Goal: Purchase product/service

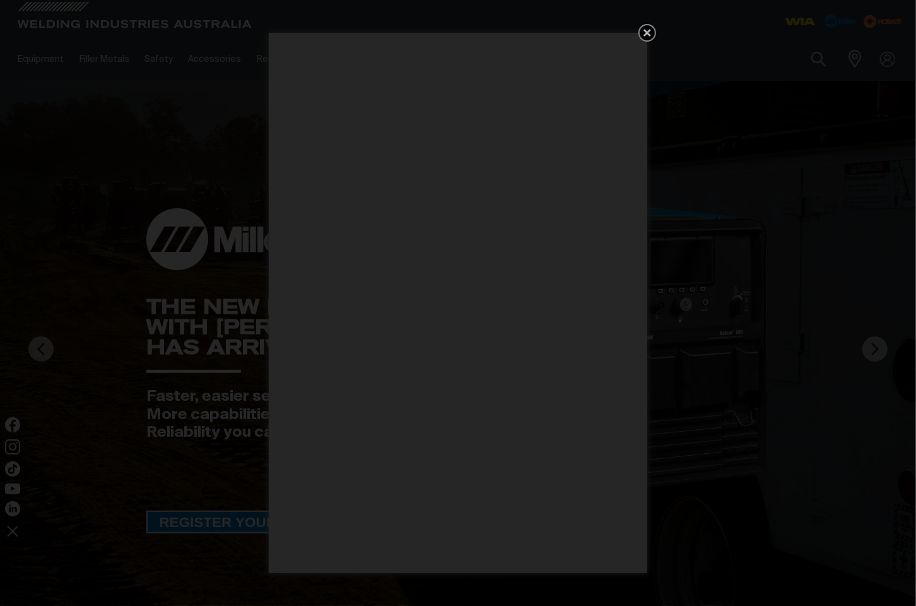
click at [644, 32] on icon "Get 5 WIA Welding Guides Free!" at bounding box center [647, 32] width 15 height 15
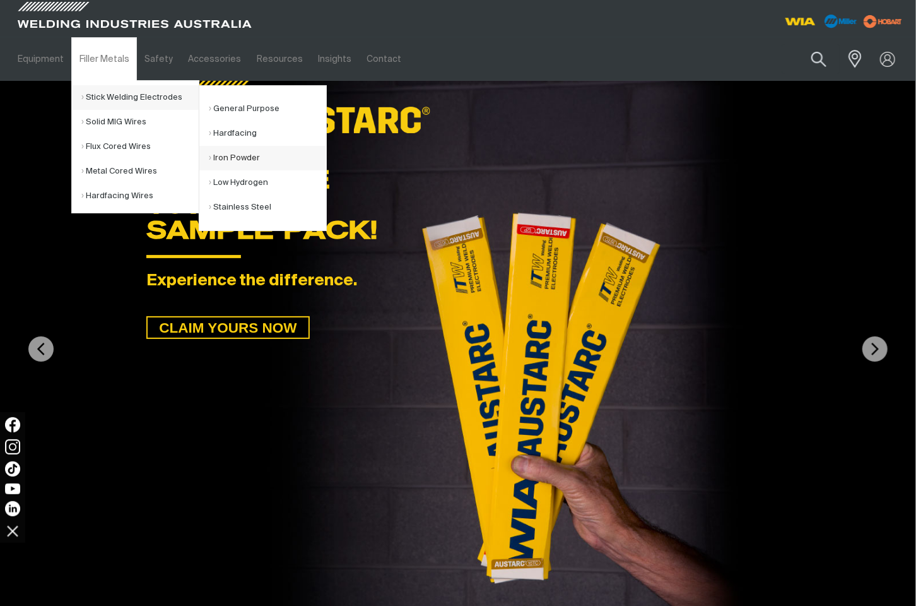
click at [232, 153] on link "Iron Powder" at bounding box center [267, 158] width 117 height 25
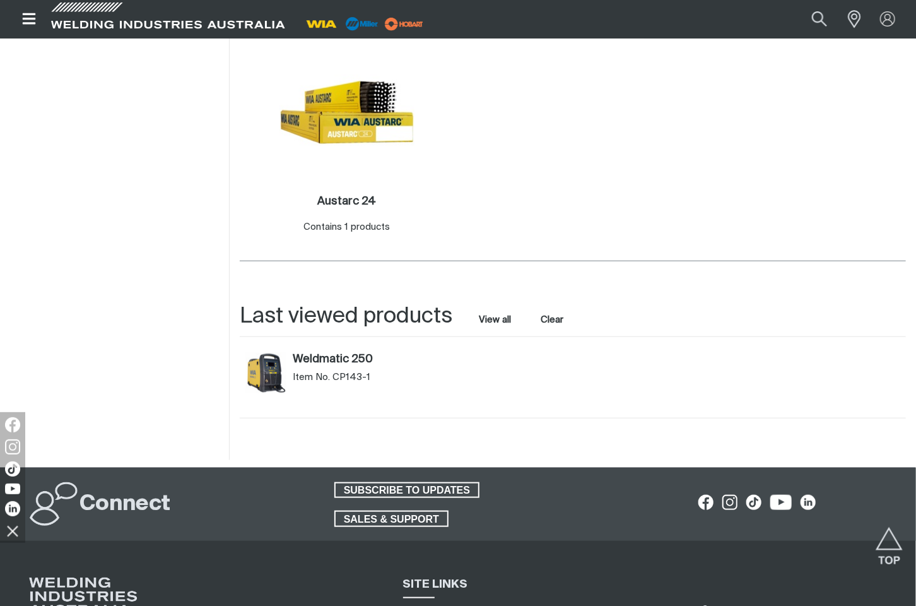
scroll to position [316, 0]
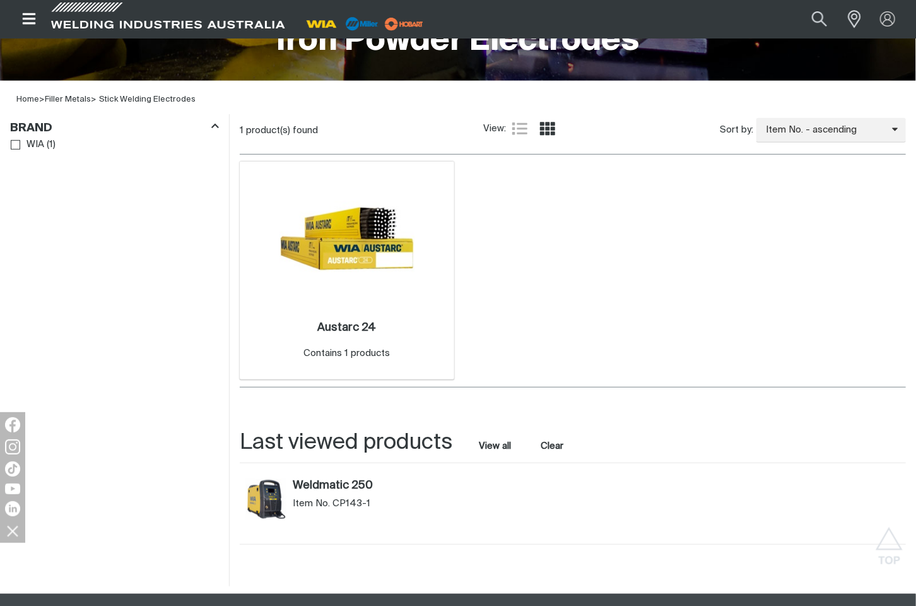
click at [356, 242] on img at bounding box center [347, 238] width 135 height 135
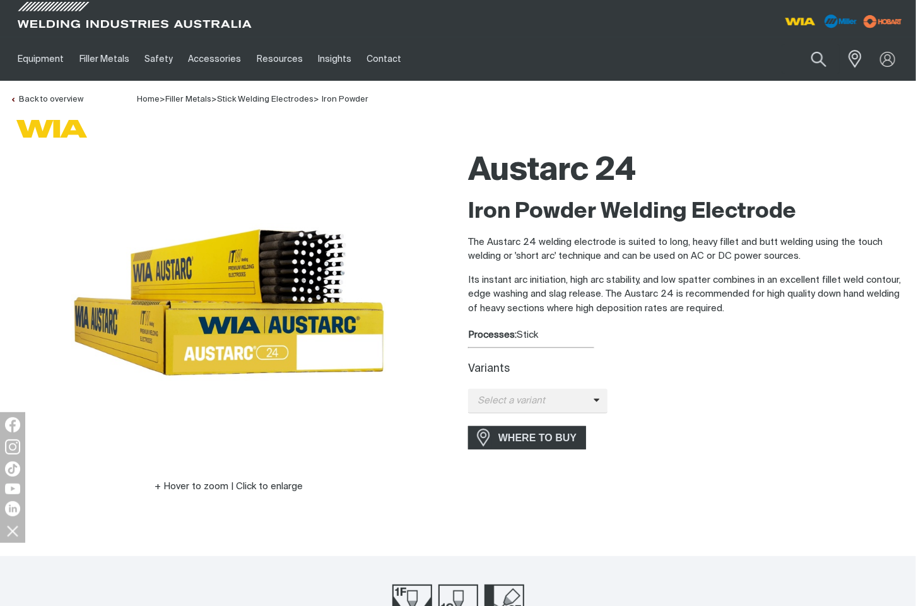
scroll to position [63, 0]
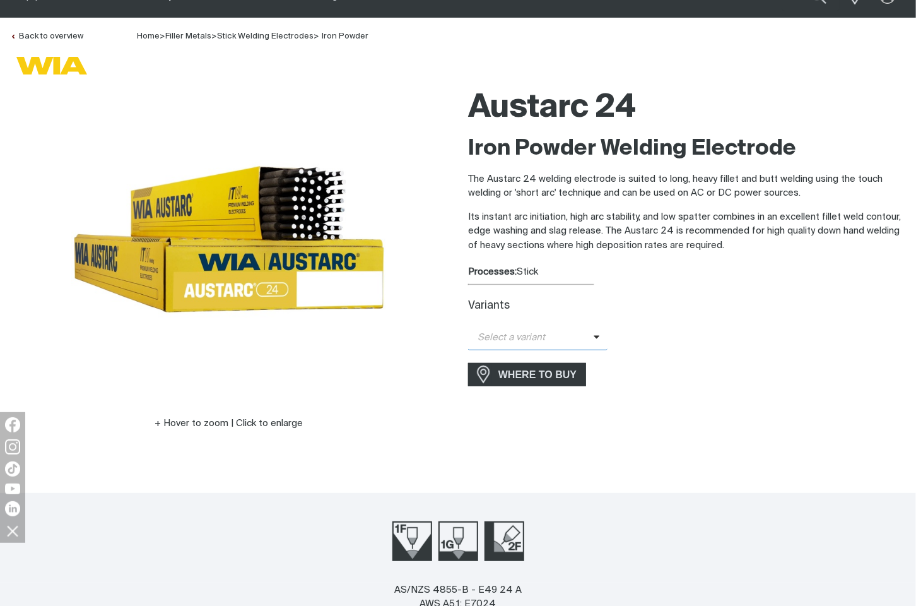
click at [594, 338] on icon at bounding box center [597, 336] width 6 height 9
click at [679, 295] on div "Variants Select a variant Austarc 24 - 4.0mm" at bounding box center [687, 321] width 438 height 57
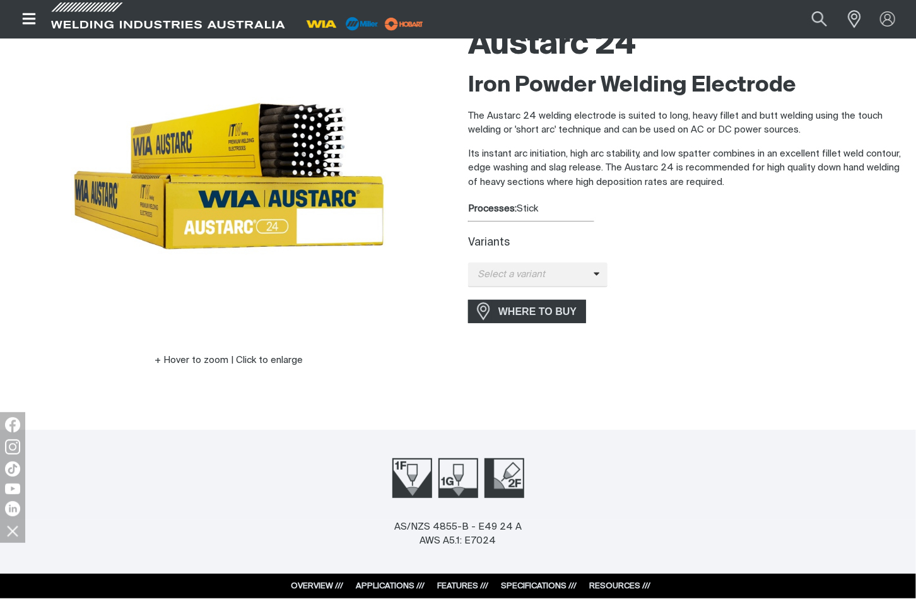
scroll to position [0, 0]
